Goal: Task Accomplishment & Management: Use online tool/utility

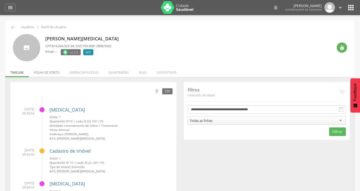
click at [46, 72] on li "Folha de ponto" at bounding box center [47, 71] width 36 height 12
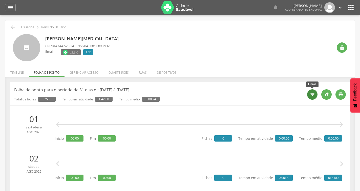
click at [314, 97] on icon "" at bounding box center [312, 94] width 5 height 5
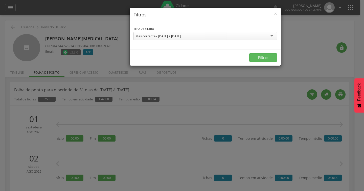
click at [181, 36] on div "Mês corrente - [DATE] à [DATE]" at bounding box center [159, 36] width 46 height 5
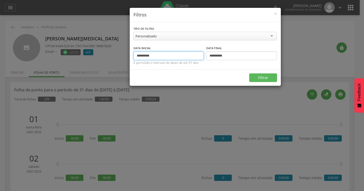
click at [161, 57] on input "**********" at bounding box center [169, 56] width 71 height 9
type input "**********"
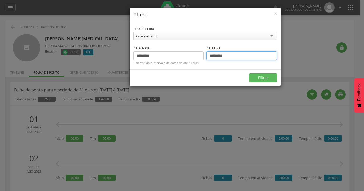
click at [236, 56] on input "**********" at bounding box center [241, 56] width 71 height 9
type input "**********"
click at [269, 76] on button "Filtrar" at bounding box center [263, 78] width 28 height 9
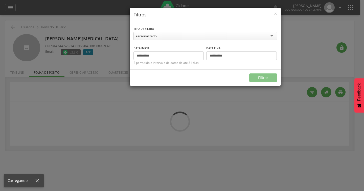
type input "**********"
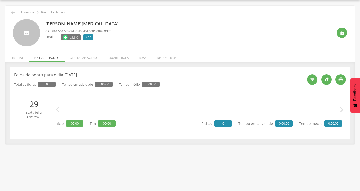
scroll to position [15, 0]
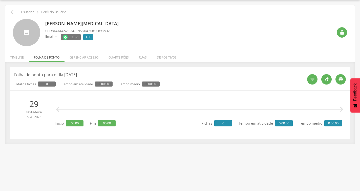
click at [341, 109] on icon "" at bounding box center [341, 110] width 10 height 10
click at [77, 121] on span "00:00" at bounding box center [75, 123] width 18 height 6
click at [65, 107] on div " " at bounding box center [199, 109] width 285 height 15
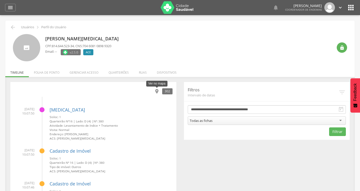
click at [158, 94] on icon "" at bounding box center [157, 92] width 6 height 6
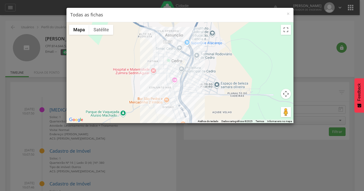
click at [285, 93] on button "Controles da câmera no mapa" at bounding box center [286, 94] width 10 height 10
click at [288, 36] on div at bounding box center [180, 72] width 227 height 101
click at [284, 33] on button "Ativar a visualização em tela cheia" at bounding box center [286, 30] width 10 height 10
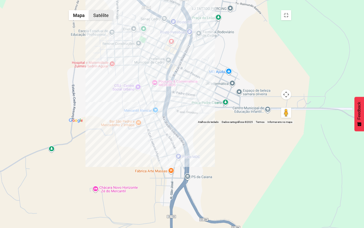
click at [89, 10] on button "Satélite" at bounding box center [101, 15] width 24 height 10
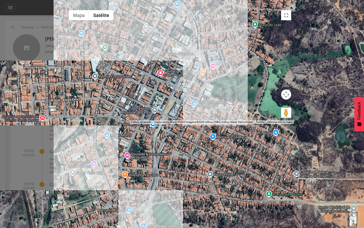
drag, startPoint x: 231, startPoint y: 96, endPoint x: 319, endPoint y: 124, distance: 92.9
click at [294, 124] on div at bounding box center [180, 66] width 228 height 116
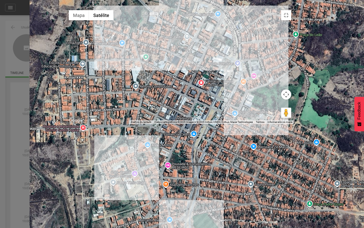
drag, startPoint x: 217, startPoint y: 103, endPoint x: 261, endPoint y: 113, distance: 44.8
click at [261, 113] on div at bounding box center [180, 66] width 228 height 116
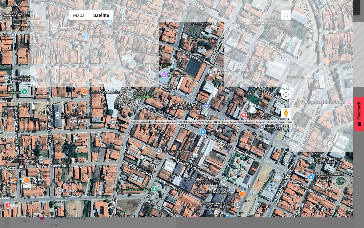
drag, startPoint x: 181, startPoint y: 101, endPoint x: 170, endPoint y: 123, distance: 24.0
click at [170, 123] on div at bounding box center [180, 66] width 228 height 116
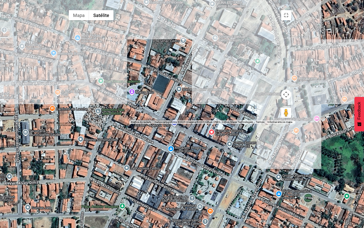
drag, startPoint x: 248, startPoint y: 97, endPoint x: 206, endPoint y: 114, distance: 45.2
click at [206, 114] on div at bounding box center [180, 66] width 228 height 116
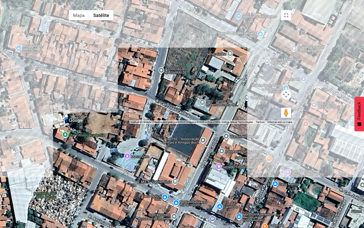
drag, startPoint x: 196, startPoint y: 113, endPoint x: 267, endPoint y: 126, distance: 72.6
click at [267, 124] on div at bounding box center [180, 66] width 228 height 116
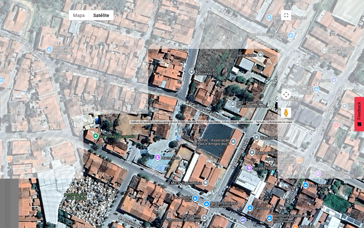
drag, startPoint x: 183, startPoint y: 69, endPoint x: 214, endPoint y: 70, distance: 30.9
click at [214, 70] on div at bounding box center [180, 66] width 228 height 116
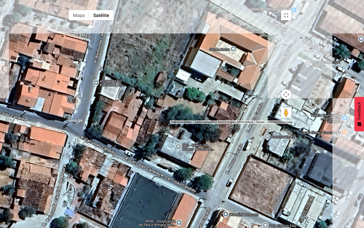
drag, startPoint x: 200, startPoint y: 56, endPoint x: 113, endPoint y: 47, distance: 87.7
click at [112, 49] on div at bounding box center [180, 66] width 228 height 116
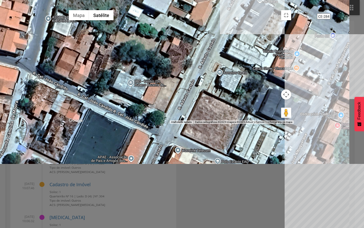
drag, startPoint x: 289, startPoint y: 116, endPoint x: 241, endPoint y: 52, distance: 80.1
click at [241, 52] on div at bounding box center [180, 66] width 228 height 116
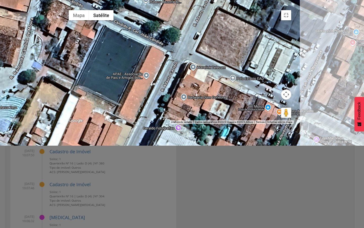
drag, startPoint x: 215, startPoint y: 100, endPoint x: 225, endPoint y: 61, distance: 40.4
click at [225, 61] on div at bounding box center [180, 66] width 228 height 116
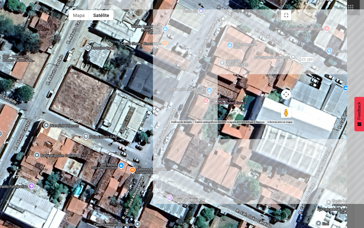
drag, startPoint x: 220, startPoint y: 124, endPoint x: 131, endPoint y: 161, distance: 95.7
click at [131, 124] on div at bounding box center [180, 66] width 228 height 116
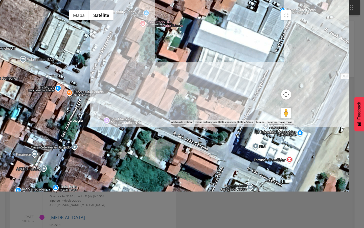
drag, startPoint x: 243, startPoint y: 125, endPoint x: 180, endPoint y: 47, distance: 100.2
click at [180, 47] on div at bounding box center [180, 66] width 228 height 116
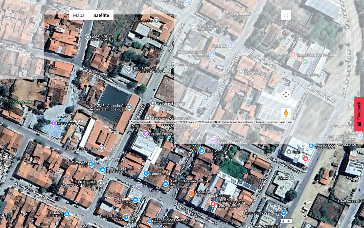
drag, startPoint x: 231, startPoint y: 81, endPoint x: 261, endPoint y: 132, distance: 59.2
click at [261, 124] on div at bounding box center [180, 66] width 228 height 116
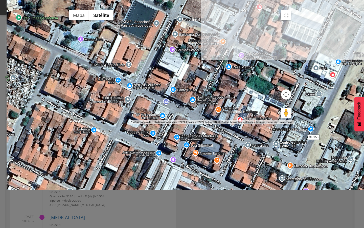
drag, startPoint x: 185, startPoint y: 123, endPoint x: 224, endPoint y: 49, distance: 84.3
click at [224, 49] on div at bounding box center [180, 66] width 228 height 116
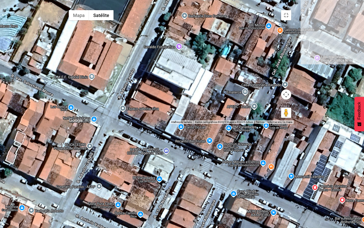
drag, startPoint x: 231, startPoint y: 46, endPoint x: 201, endPoint y: 132, distance: 90.9
click at [201, 124] on div at bounding box center [180, 66] width 228 height 116
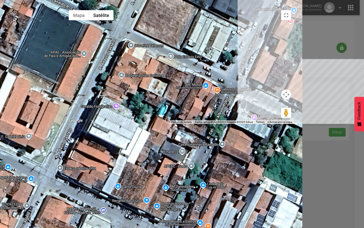
drag, startPoint x: 203, startPoint y: 143, endPoint x: 190, endPoint y: 158, distance: 19.4
click at [190, 124] on div at bounding box center [180, 66] width 228 height 116
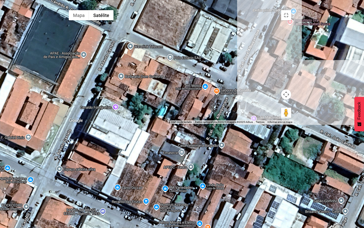
click at [254, 98] on div at bounding box center [180, 66] width 228 height 116
click at [235, 123] on div "Tipo de Imóvel: Domicílio Data da visita: 28/08/2025 Lado: B (2) Ficha da visita" at bounding box center [180, 66] width 228 height 116
click at [267, 39] on div "Tipo de Imóvel: Domicílio Data da visita: 28/08/2025 Lado: B (2) Ficha da visita" at bounding box center [180, 66] width 228 height 116
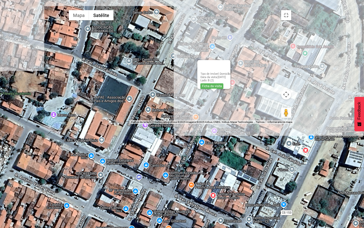
drag, startPoint x: 241, startPoint y: 89, endPoint x: 206, endPoint y: 138, distance: 60.7
click at [206, 124] on div "Tipo de Imóvel: Domicílio Data da visita: 28/08/2025 Lado: B (2) Ficha da visita" at bounding box center [180, 66] width 228 height 116
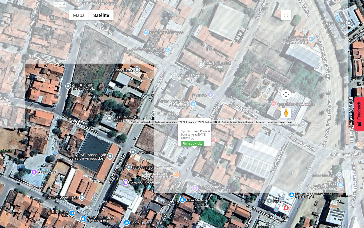
drag, startPoint x: 241, startPoint y: 53, endPoint x: 222, endPoint y: 112, distance: 62.3
click at [222, 112] on div "Tipo de Imóvel: Domicílio Data da visita: 28/08/2025 Lado: B (2) Ficha da visita" at bounding box center [180, 66] width 228 height 116
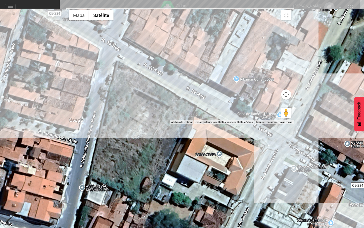
drag, startPoint x: 104, startPoint y: 91, endPoint x: 157, endPoint y: 154, distance: 82.2
click at [157, 124] on div "Tipo de Imóvel: Domicílio Data da visita: 28/08/2025 Lado: B (2) Ficha da visita" at bounding box center [180, 66] width 228 height 116
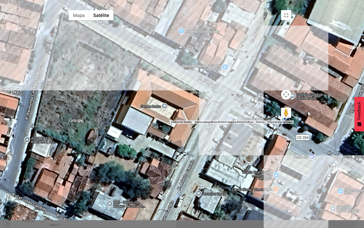
drag, startPoint x: 237, startPoint y: 182, endPoint x: 182, endPoint y: 134, distance: 73.2
click at [182, 124] on div "Tipo de Imóvel: Domicílio Data da visita: 28/08/2025 Lado: B (2) Ficha da visita" at bounding box center [180, 66] width 228 height 116
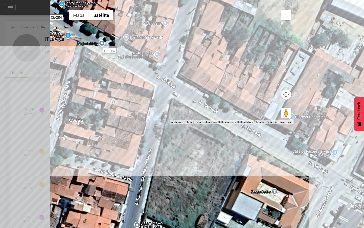
click at [241, 124] on div "Tipo de Imóvel: Domicílio Data da visita: 28/08/2025 Lado: B (2) Ficha da visita" at bounding box center [180, 66] width 228 height 116
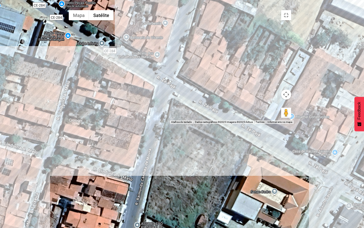
drag, startPoint x: 255, startPoint y: 183, endPoint x: 61, endPoint y: 67, distance: 226.4
click at [66, 68] on div "Tipo de Imóvel: Domicílio Data da visita: 28/08/2025 Lado: B (2) Ficha da visita" at bounding box center [180, 66] width 228 height 116
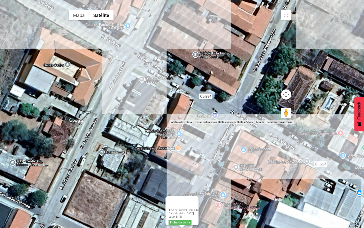
drag, startPoint x: 235, startPoint y: 149, endPoint x: 105, endPoint y: 83, distance: 146.6
click at [105, 83] on div "Tipo de Imóvel: Domicílio Data da visita: 28/08/2025 Lado: B (2) Ficha da visita" at bounding box center [180, 66] width 228 height 116
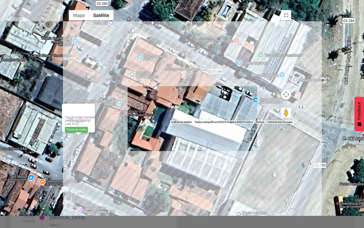
drag, startPoint x: 259, startPoint y: 169, endPoint x: 279, endPoint y: 140, distance: 34.6
click at [279, 124] on div "Tipo de Imóvel: Domicílio Data da visita: 28/08/2025 Lado: B (2) Ficha da visita" at bounding box center [180, 66] width 228 height 116
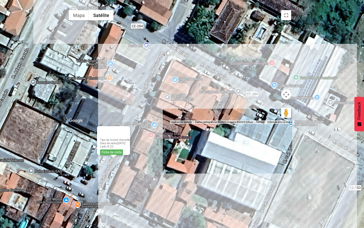
drag, startPoint x: 224, startPoint y: 158, endPoint x: 232, endPoint y: 163, distance: 10.1
click at [232, 124] on div "Tipo de Imóvel: Domicílio Data da visita: 28/08/2025 Lado: B (2) Ficha da visita" at bounding box center [180, 66] width 228 height 116
click at [245, 124] on div "Tipo de Imóvel: Domicílio Data da visita: 28/08/2025 Lado: B (2) Ficha da visita" at bounding box center [180, 66] width 228 height 116
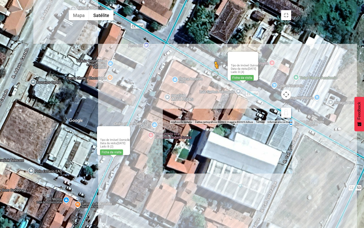
drag, startPoint x: 354, startPoint y: 217, endPoint x: 216, endPoint y: 121, distance: 167.9
click at [216, 121] on div "Pressione as teclas Alt + Enter para ativar o recurso de arrastar com o teclado…" at bounding box center [180, 66] width 228 height 116
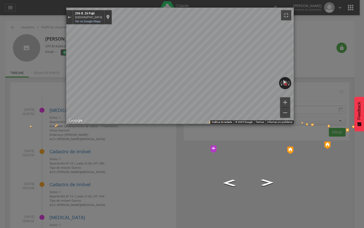
click at [210, 145] on img "Mapa" at bounding box center [213, 149] width 6 height 8
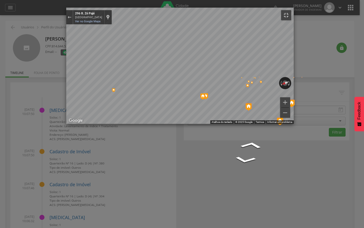
click at [291, 10] on button "Ativar a visualização em tela cheia" at bounding box center [286, 15] width 10 height 10
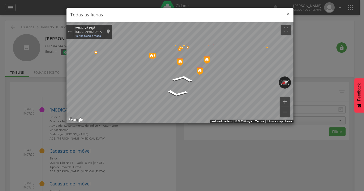
click at [288, 14] on span "×" at bounding box center [288, 13] width 3 height 7
